Goal: Information Seeking & Learning: Learn about a topic

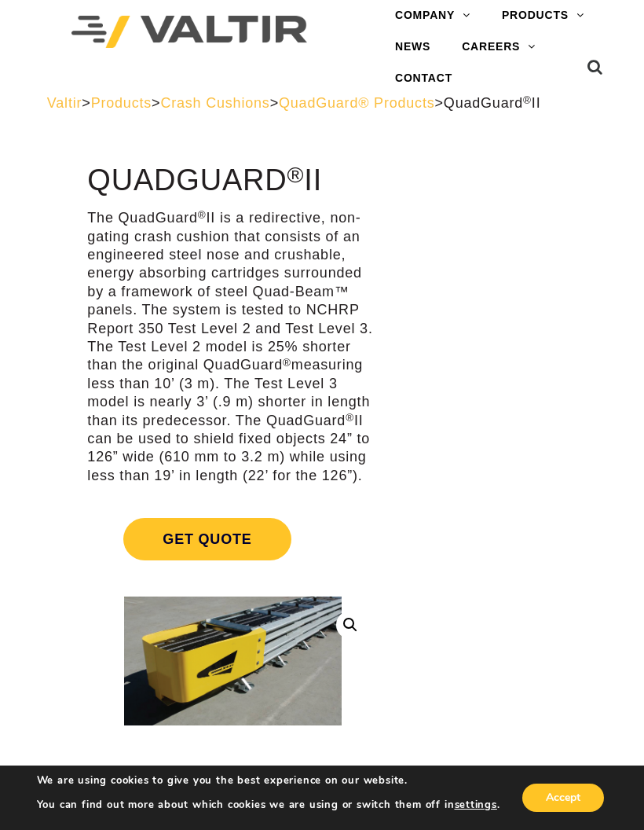
scroll to position [0, 9]
click at [279, 111] on span "QuadGuard® Products" at bounding box center [357, 103] width 156 height 16
click at [390, 95] on span "QuadGuard® Products" at bounding box center [356, 103] width 156 height 16
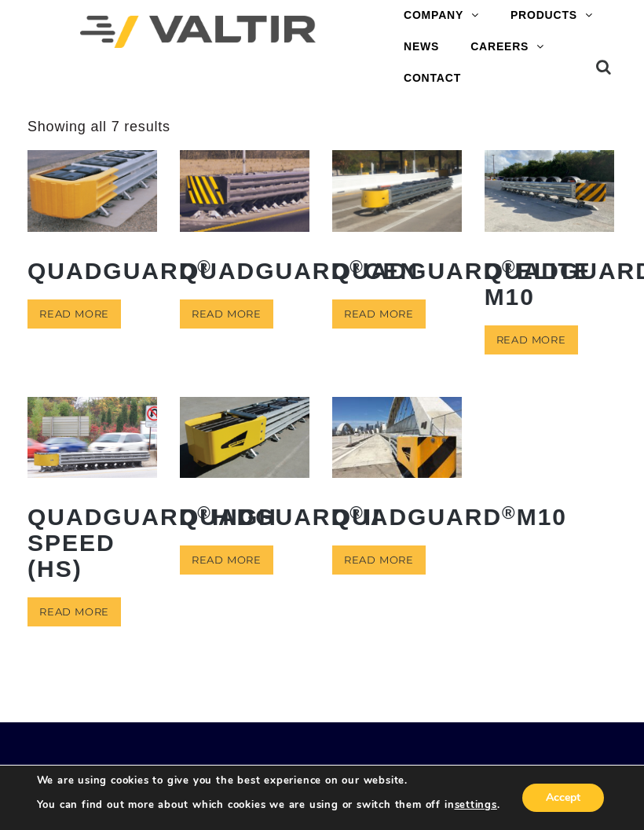
click at [574, 107] on link "CRASH CUSHIONS" at bounding box center [593, 109] width 196 height 31
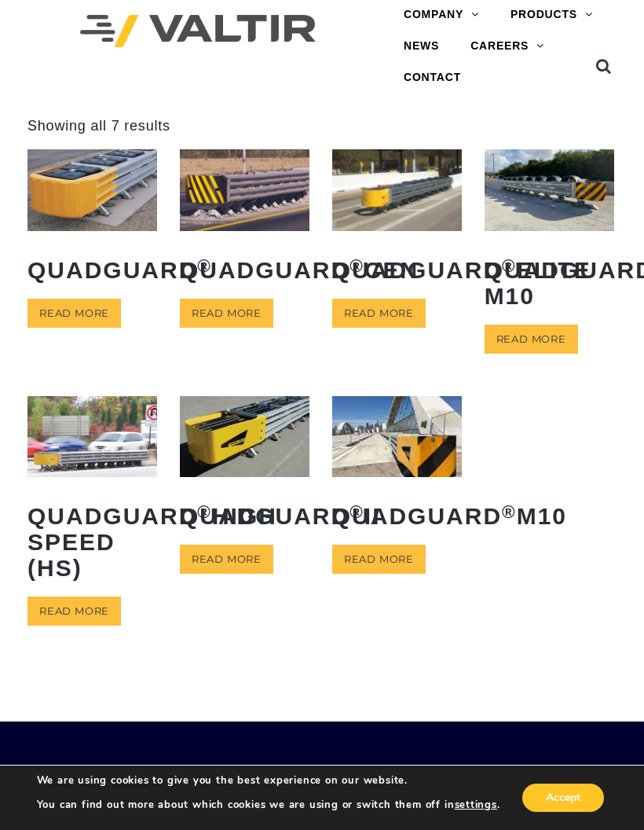
scroll to position [22, 0]
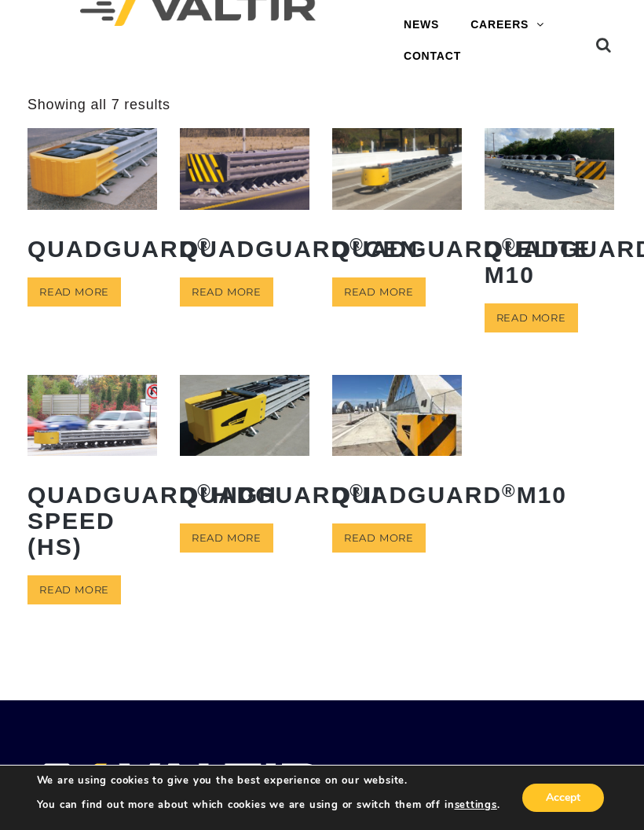
click at [212, 432] on img at bounding box center [245, 415] width 130 height 81
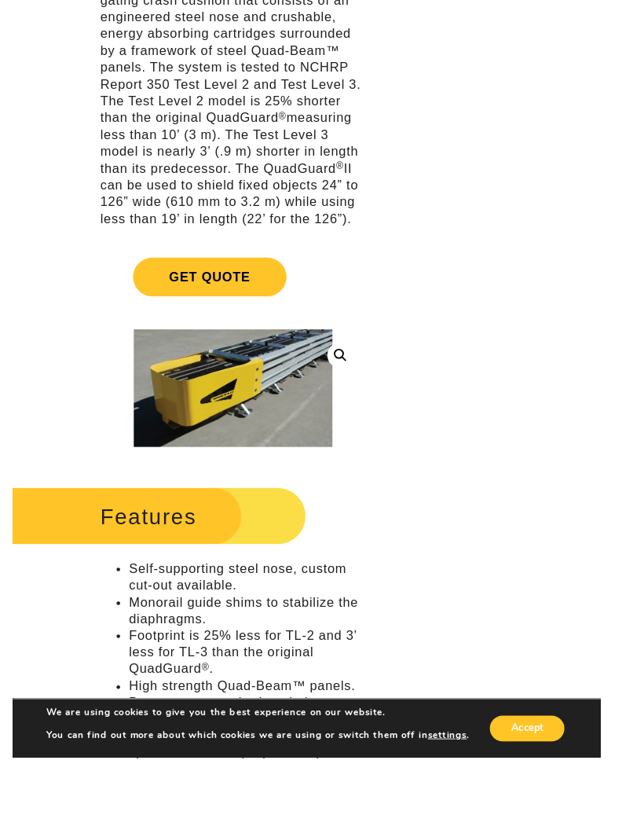
scroll to position [222, 0]
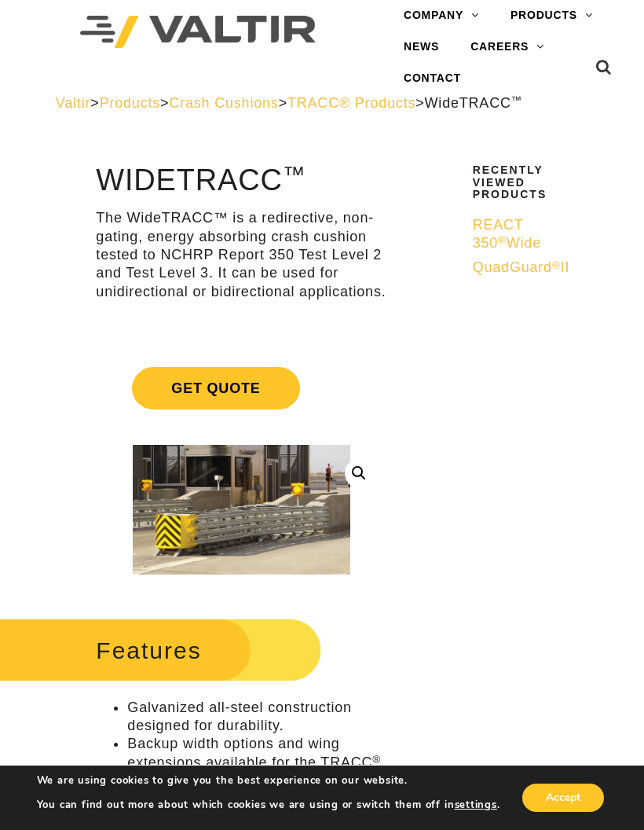
click at [288, 111] on span "TRACC® Products" at bounding box center [352, 103] width 128 height 16
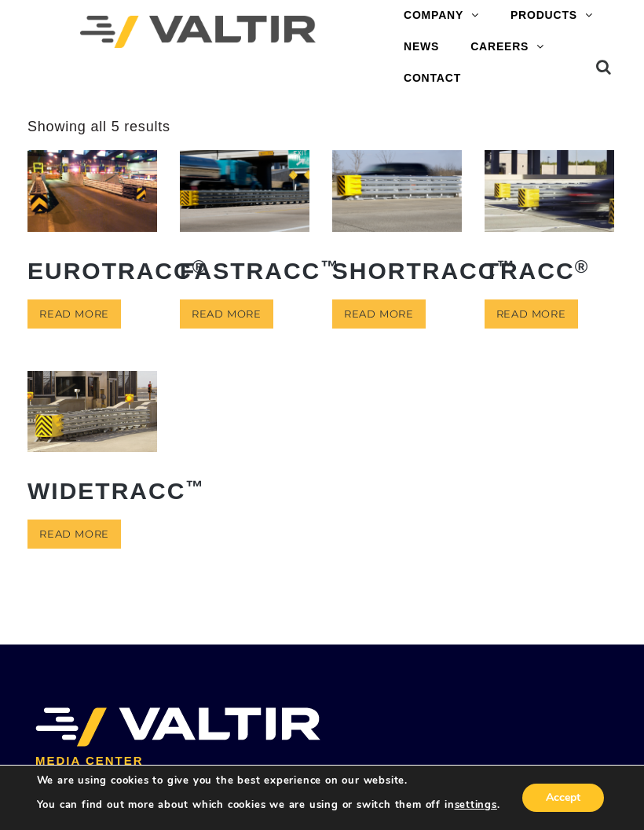
click at [226, 199] on img at bounding box center [245, 190] width 130 height 81
